Goal: Task Accomplishment & Management: Complete application form

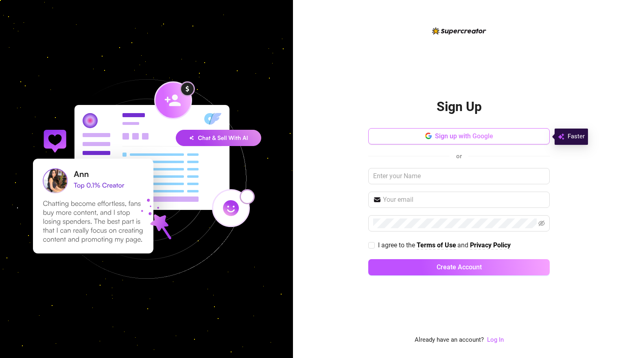
click at [410, 138] on button "Sign up with Google" at bounding box center [459, 136] width 182 height 16
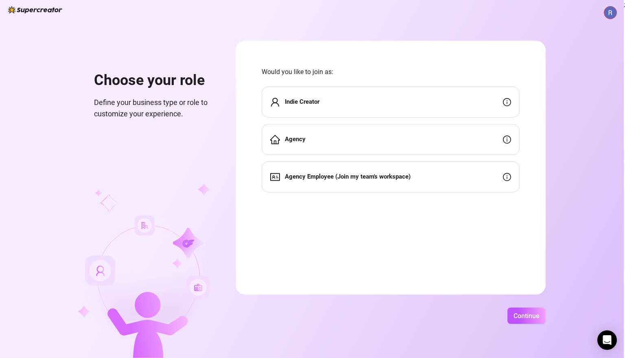
click at [411, 102] on div "Indie Creator" at bounding box center [391, 102] width 258 height 31
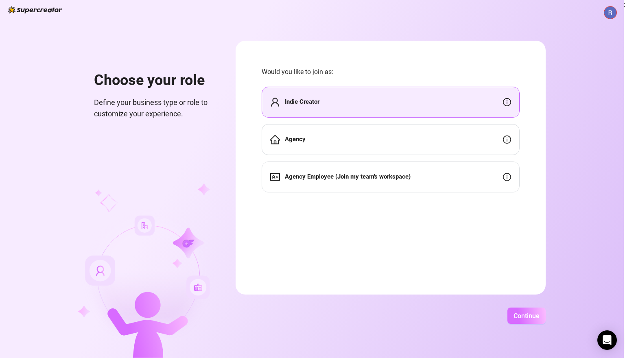
click at [535, 319] on span "Continue" at bounding box center [527, 316] width 26 height 8
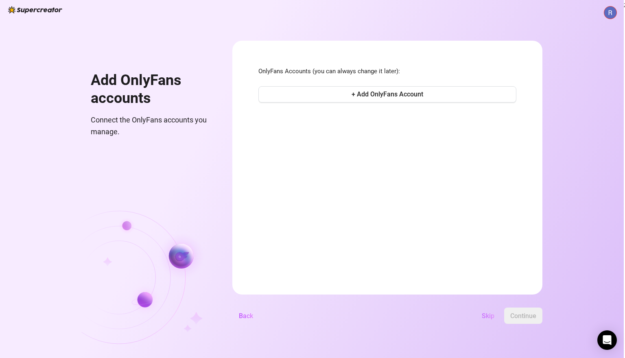
click at [495, 317] on span "Skip" at bounding box center [488, 316] width 13 height 8
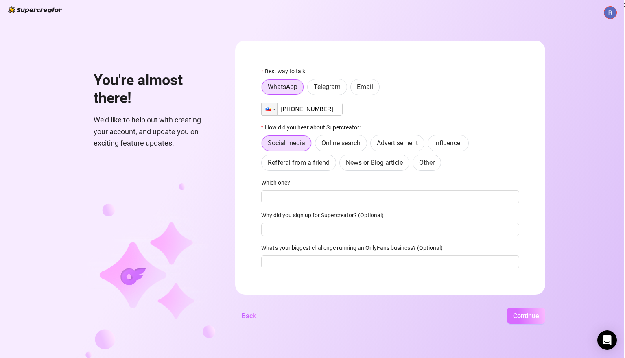
type input "[PHONE_NUMBER]"
click at [536, 315] on span "Continue" at bounding box center [526, 316] width 26 height 8
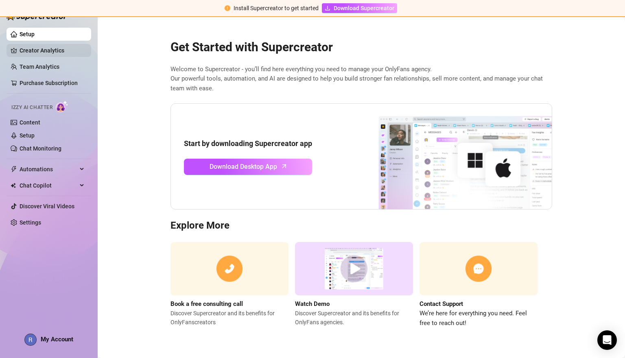
click at [50, 48] on link "Creator Analytics" at bounding box center [52, 50] width 65 height 13
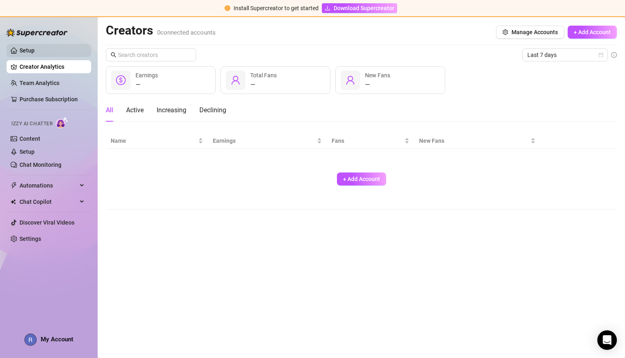
click at [25, 51] on link "Setup" at bounding box center [27, 50] width 15 height 7
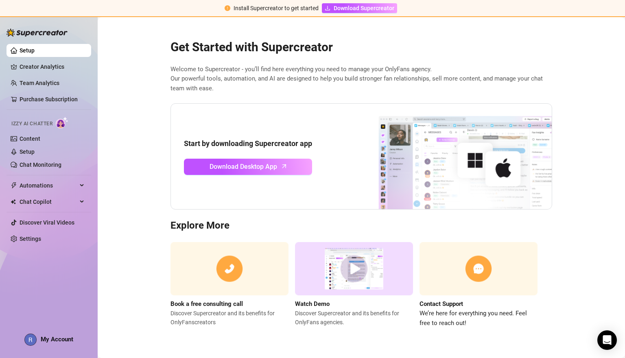
click at [351, 267] on img at bounding box center [354, 268] width 118 height 53
